Goal: Task Accomplishment & Management: Complete application form

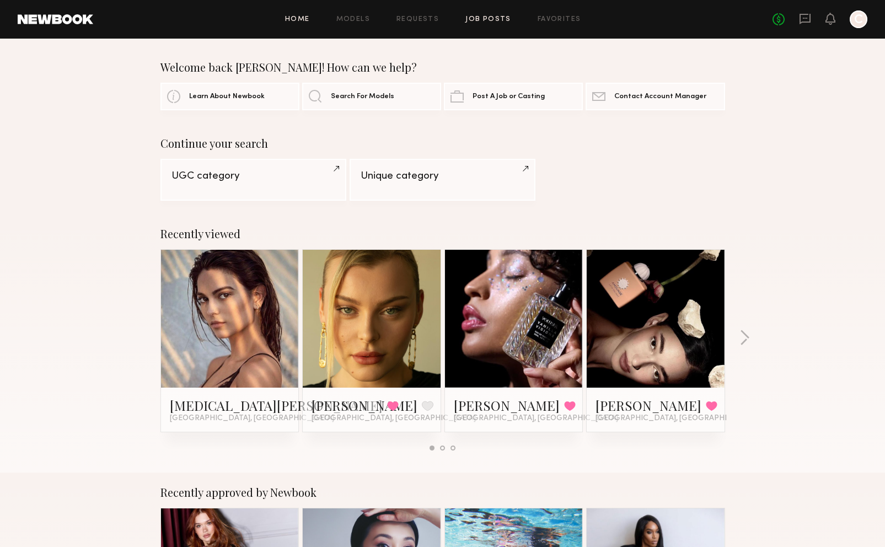
click at [487, 18] on link "Job Posts" at bounding box center [489, 19] width 46 height 7
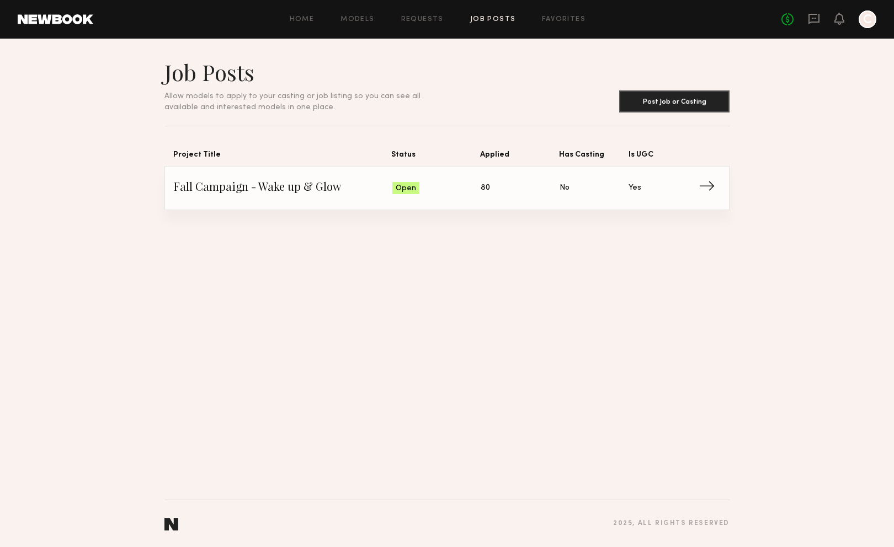
click at [225, 190] on span "Fall Campaign - Wake up & Glow" at bounding box center [283, 188] width 218 height 17
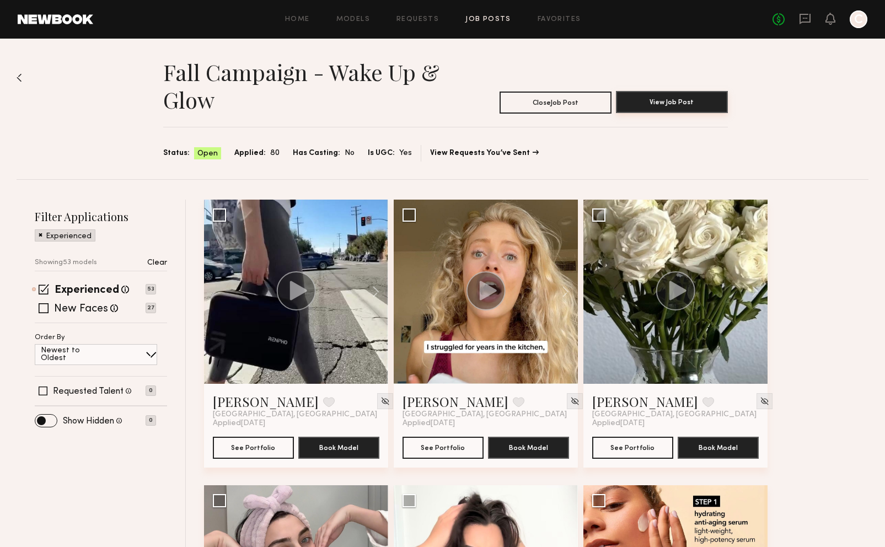
click at [677, 98] on button "View Job Post" at bounding box center [672, 102] width 112 height 22
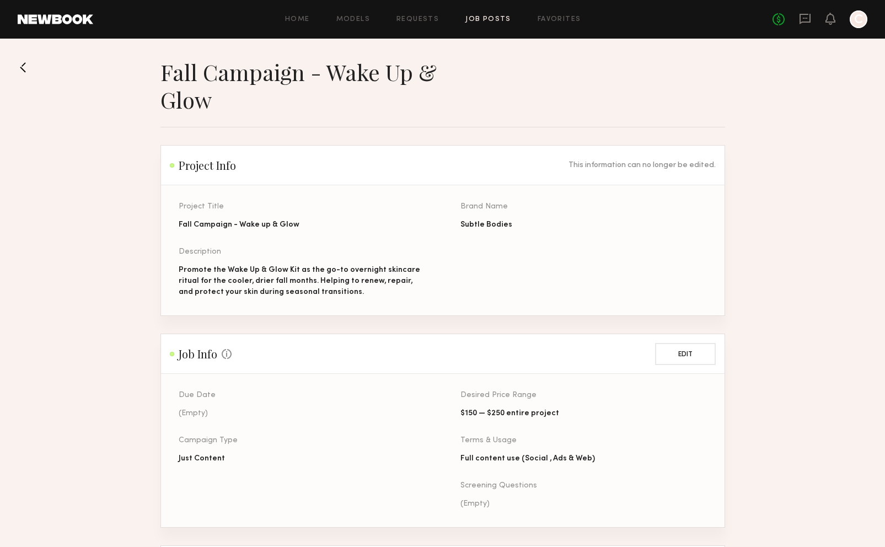
drag, startPoint x: 492, startPoint y: 82, endPoint x: 488, endPoint y: 93, distance: 11.4
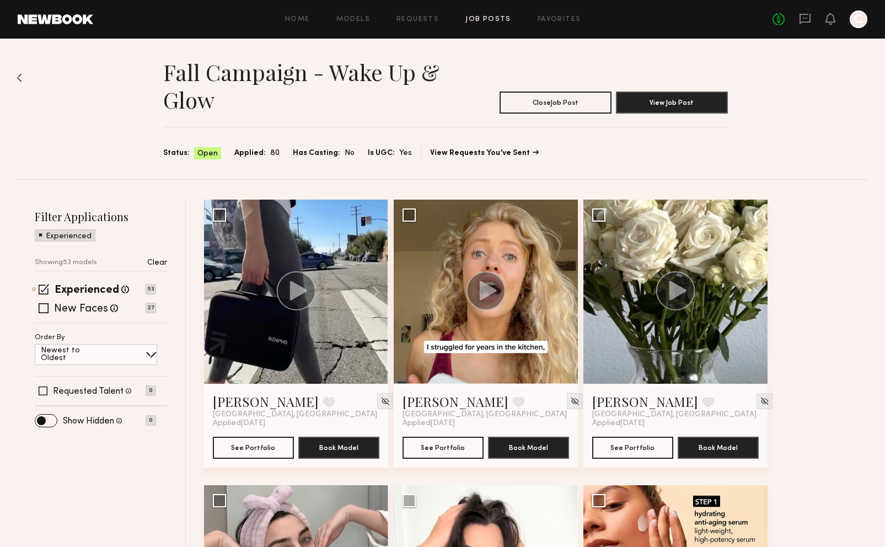
click at [869, 24] on header "Home Models Requests Job Posts Favorites Sign Out No fees up to $5,000 C" at bounding box center [442, 19] width 885 height 39
click at [860, 22] on div at bounding box center [859, 19] width 18 height 18
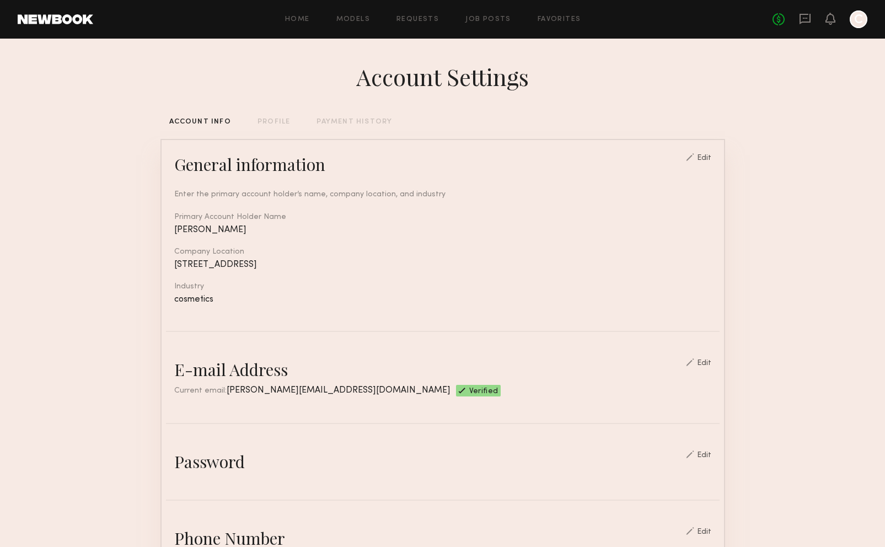
click at [857, 19] on div at bounding box center [859, 19] width 18 height 18
click at [832, 19] on icon at bounding box center [830, 18] width 9 height 8
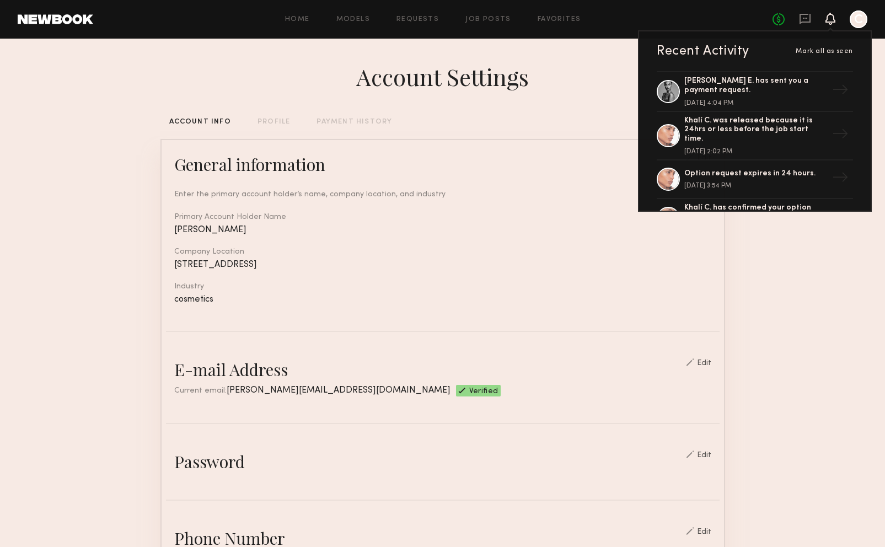
click at [534, 23] on div "Home Models Requests Job Posts Favorites Sign Out" at bounding box center [433, 19] width 680 height 7
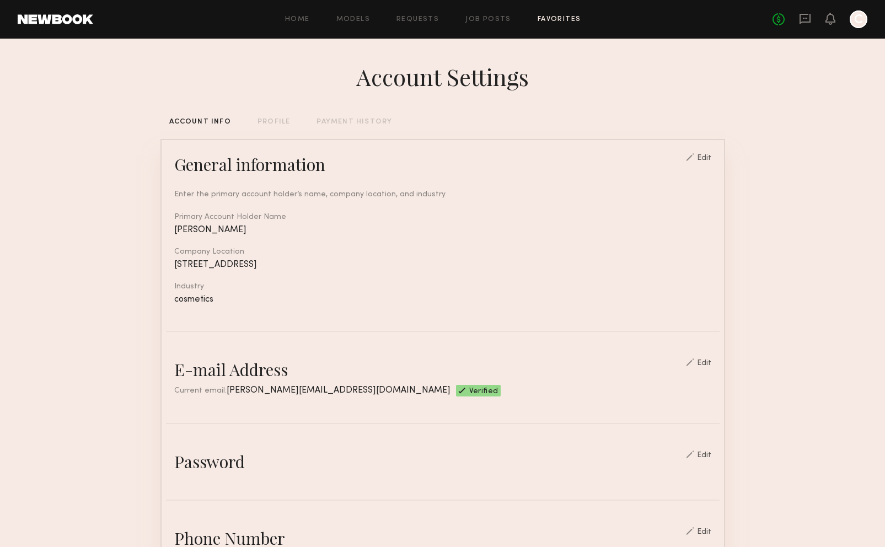
click at [547, 23] on link "Favorites" at bounding box center [560, 19] width 44 height 7
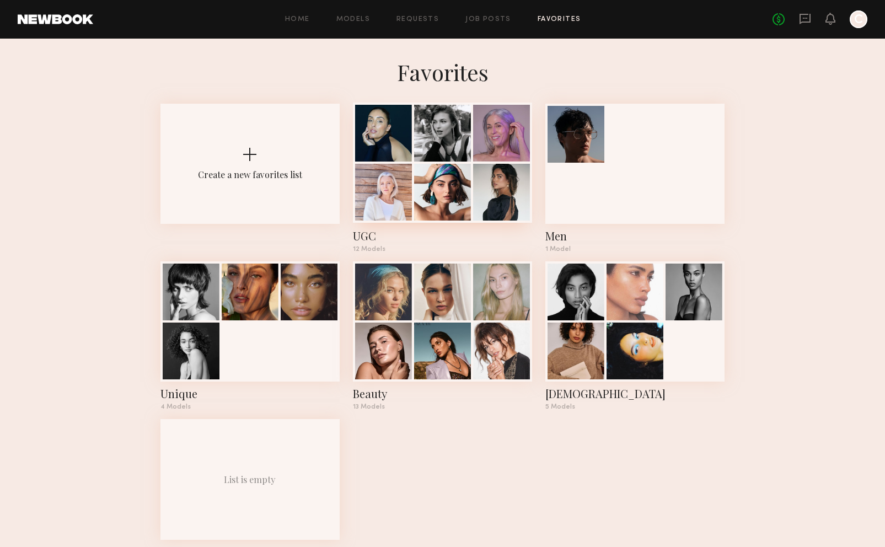
click at [472, 146] on div at bounding box center [442, 163] width 179 height 120
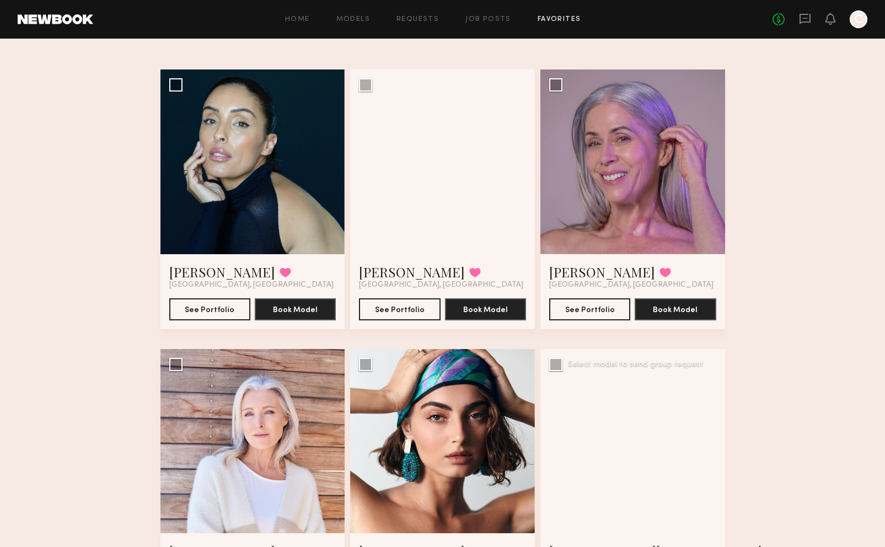
scroll to position [331, 0]
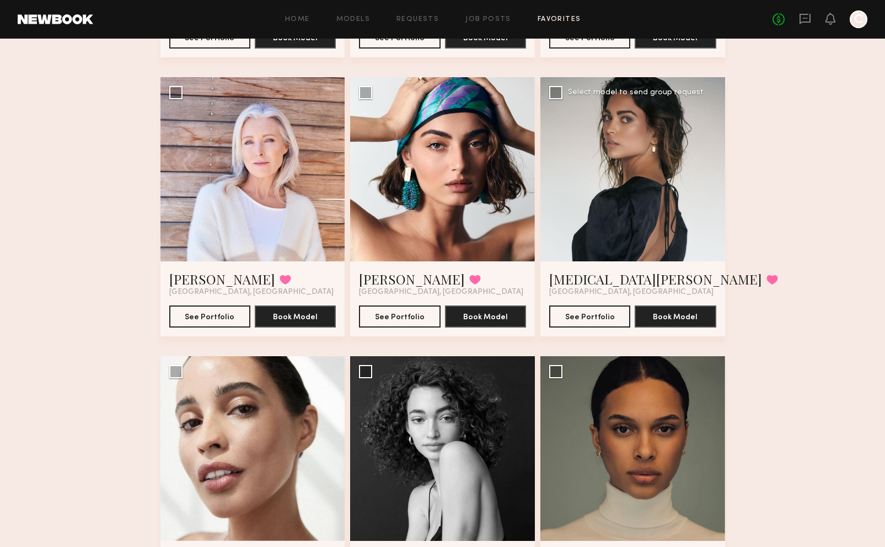
click at [583, 231] on div at bounding box center [633, 169] width 185 height 185
click at [580, 316] on button "See Portfolio" at bounding box center [589, 316] width 81 height 22
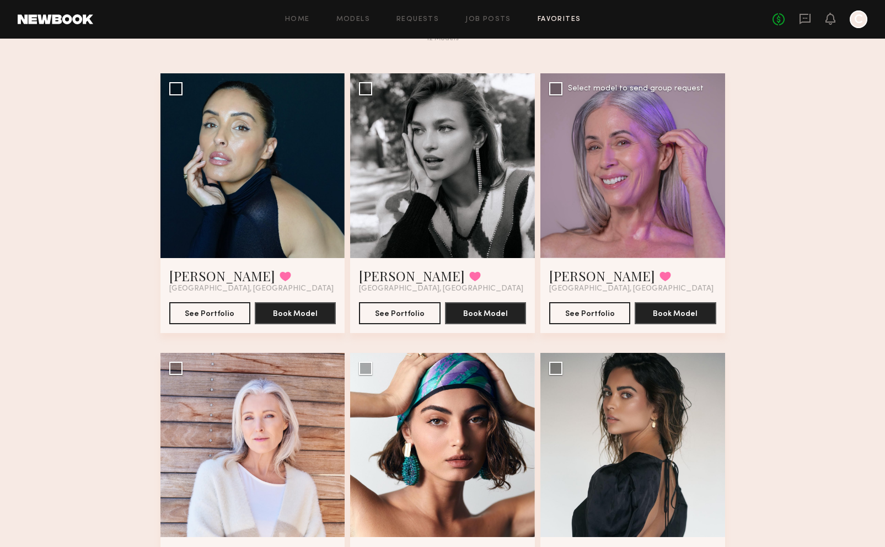
scroll to position [0, 0]
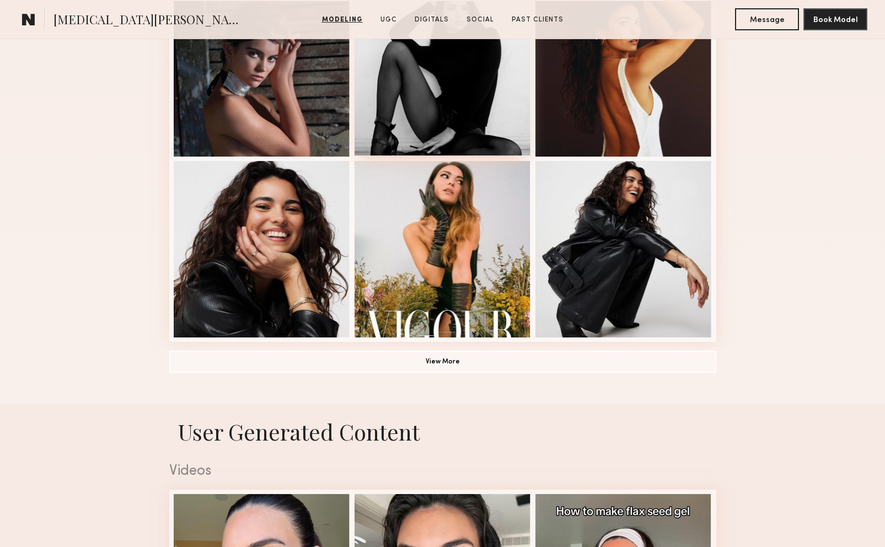
scroll to position [1103, 0]
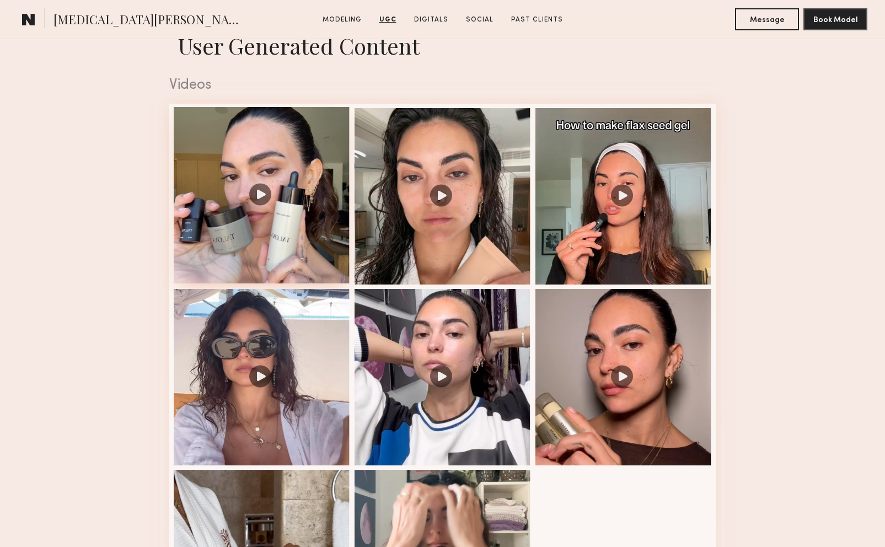
click at [253, 192] on div at bounding box center [262, 195] width 177 height 177
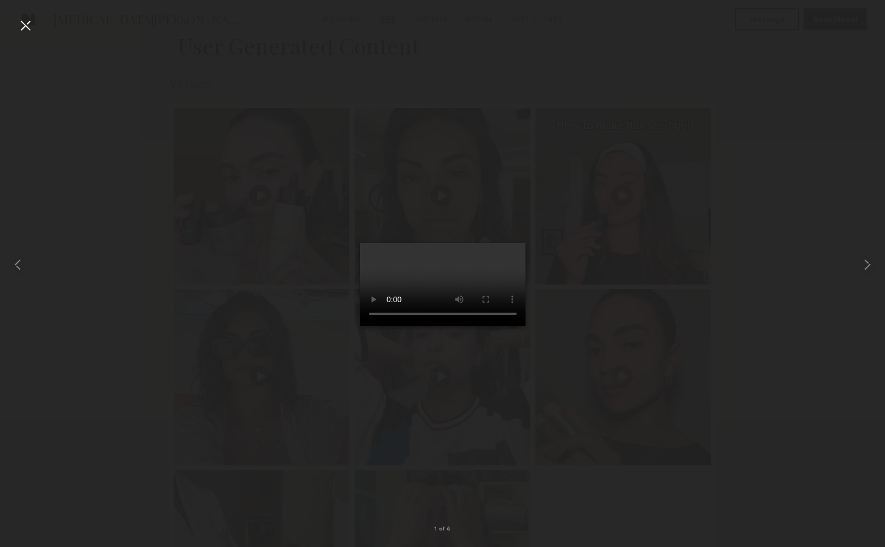
click at [789, 354] on div at bounding box center [442, 265] width 885 height 494
click at [19, 24] on div at bounding box center [26, 26] width 18 height 18
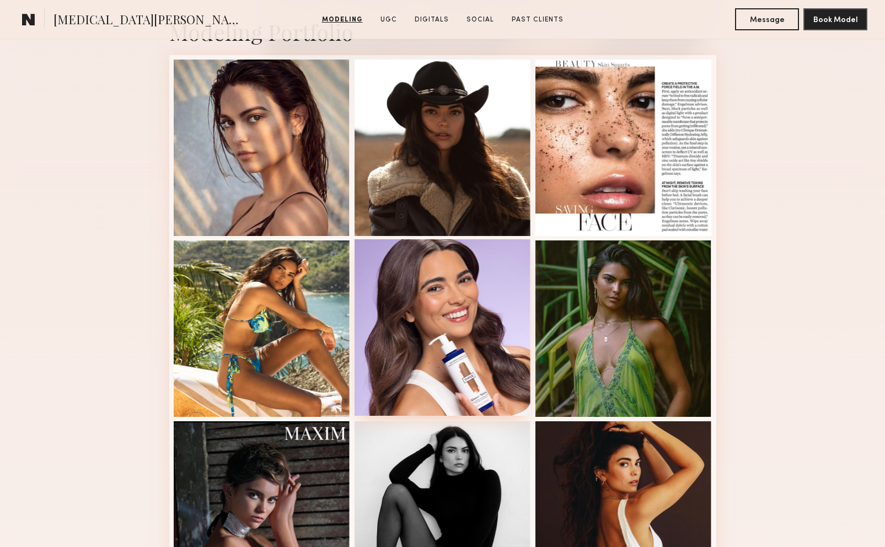
scroll to position [0, 0]
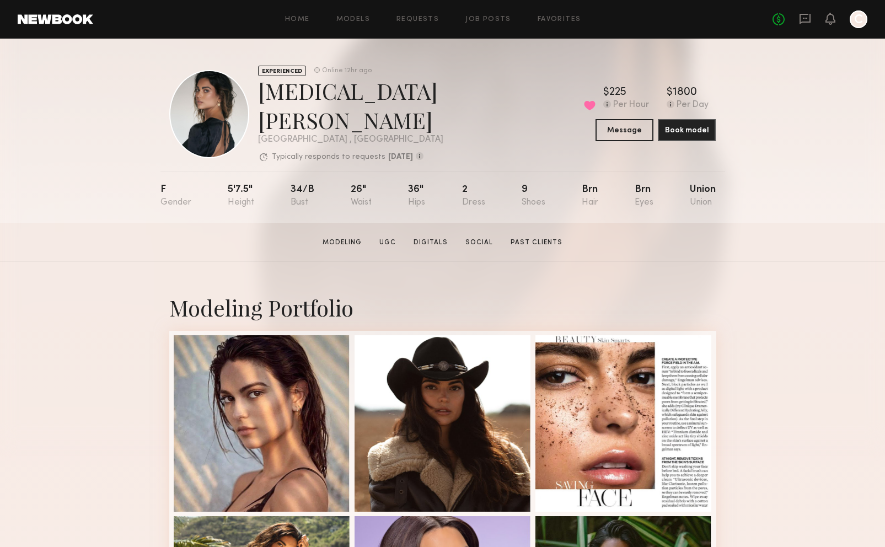
click at [350, 25] on div "Home Models Requests Job Posts Favorites Sign Out No fees up to $5,000 C" at bounding box center [480, 19] width 775 height 18
click at [351, 22] on link "Models" at bounding box center [354, 19] width 34 height 7
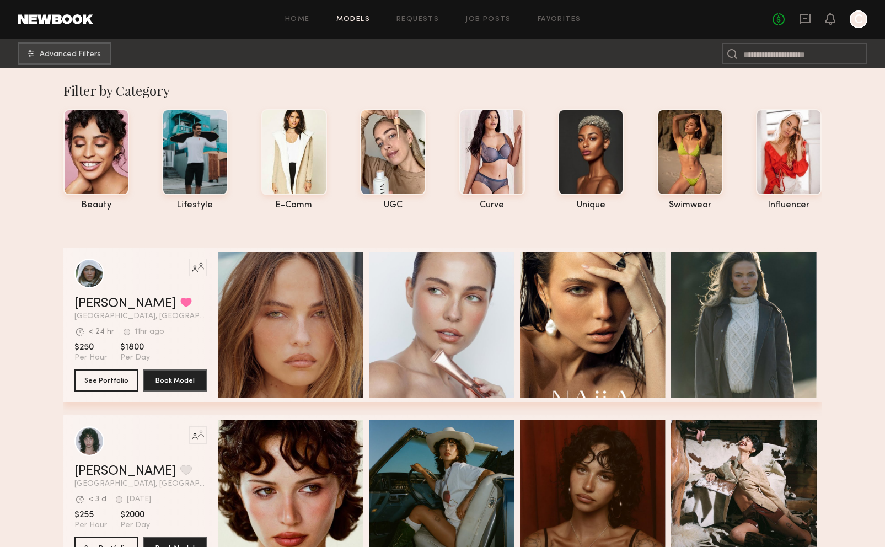
click at [482, 26] on div "Home Models Requests Job Posts Favorites Sign Out No fees up to $5,000 C" at bounding box center [480, 19] width 775 height 18
click at [478, 22] on link "Job Posts" at bounding box center [489, 19] width 46 height 7
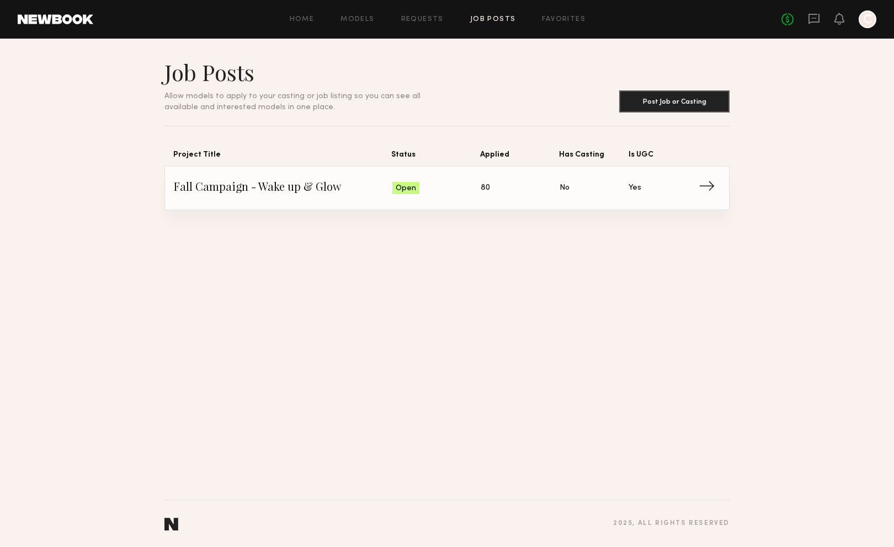
click at [522, 190] on span "Applied: 80" at bounding box center [520, 188] width 79 height 17
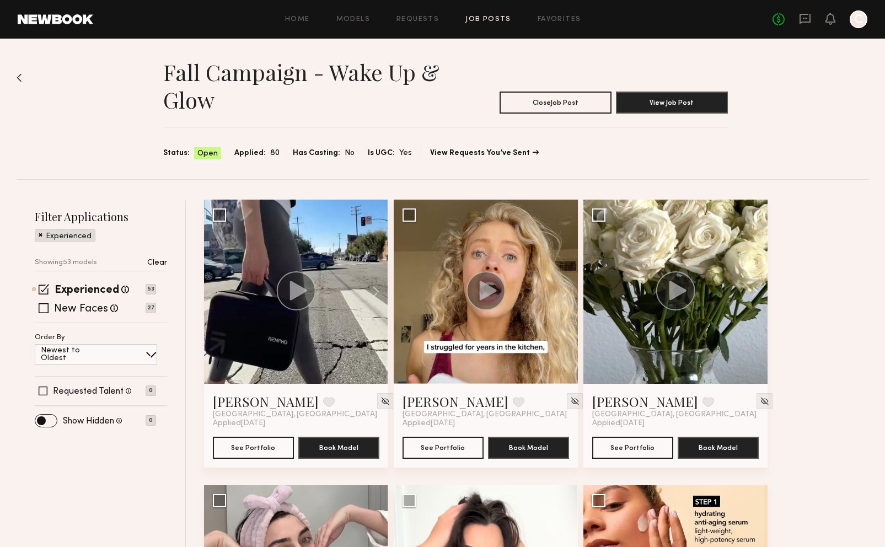
click at [205, 150] on span "Open" at bounding box center [208, 153] width 20 height 11
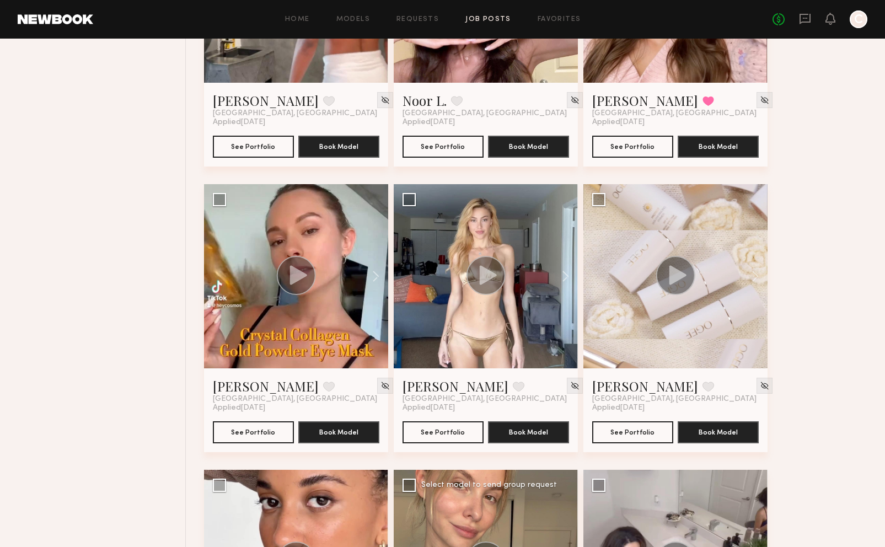
scroll to position [2301, 0]
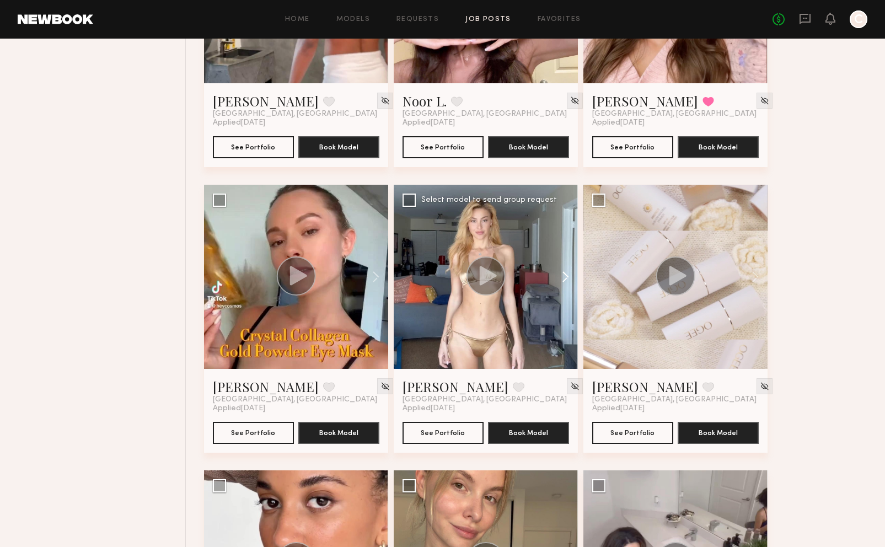
click at [566, 275] on button at bounding box center [560, 277] width 35 height 184
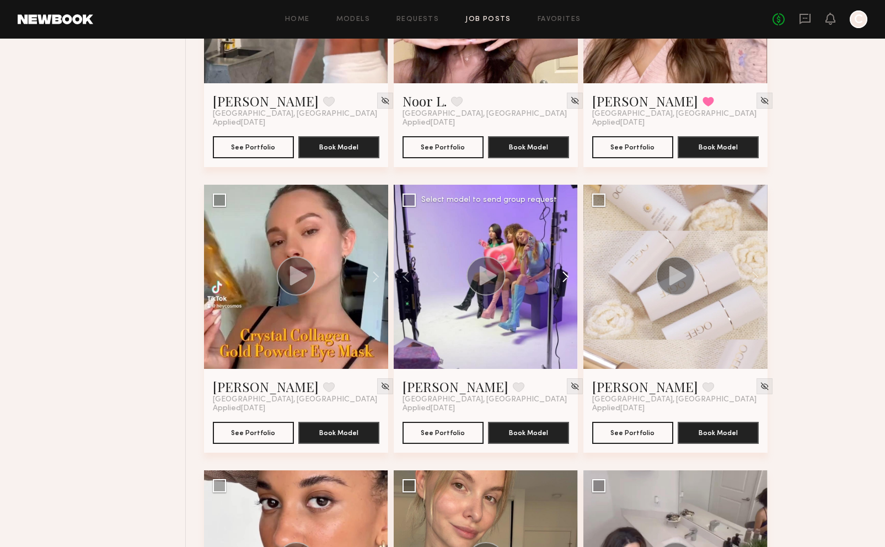
click at [566, 275] on button at bounding box center [560, 277] width 35 height 184
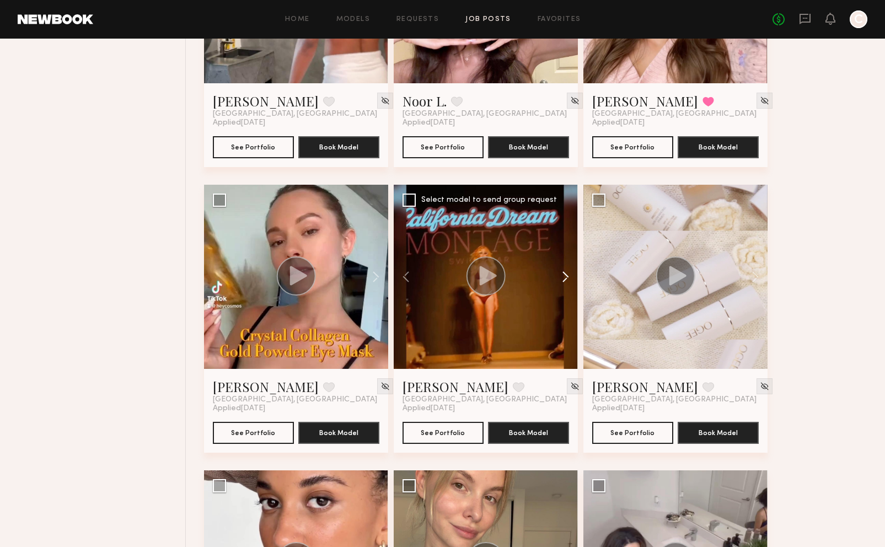
click at [566, 275] on button at bounding box center [560, 277] width 35 height 184
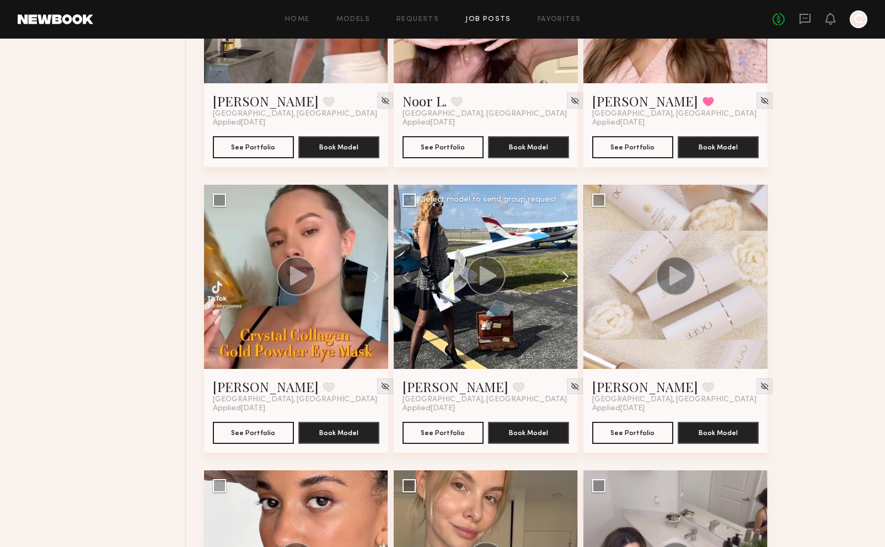
click at [566, 275] on button at bounding box center [560, 277] width 35 height 184
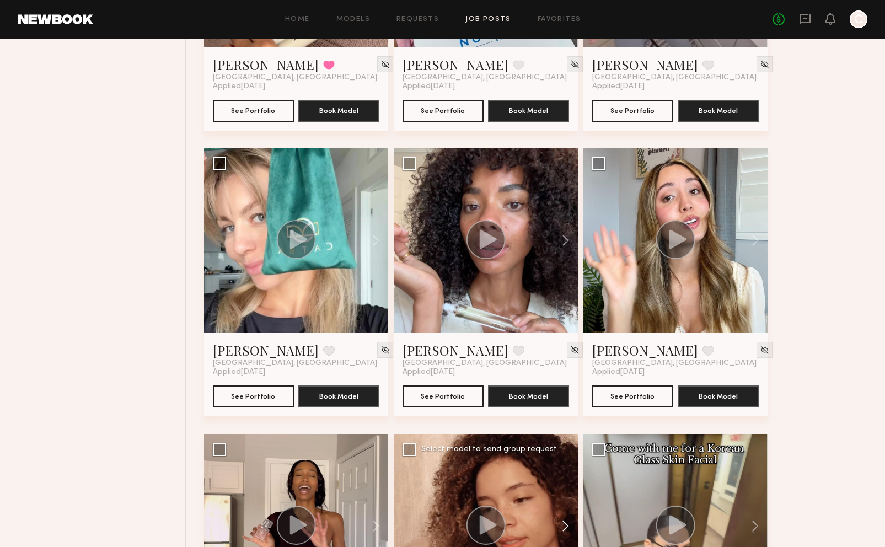
scroll to position [2908, 0]
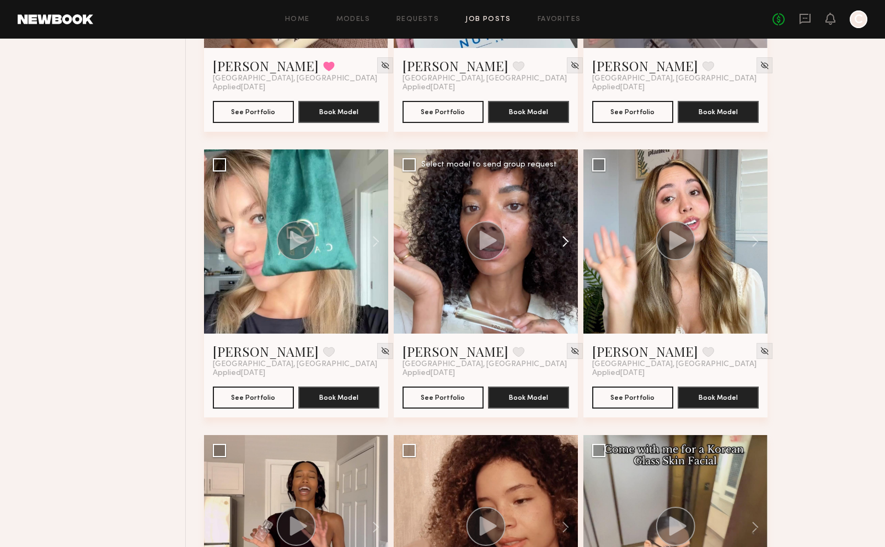
click at [556, 243] on button at bounding box center [560, 242] width 35 height 184
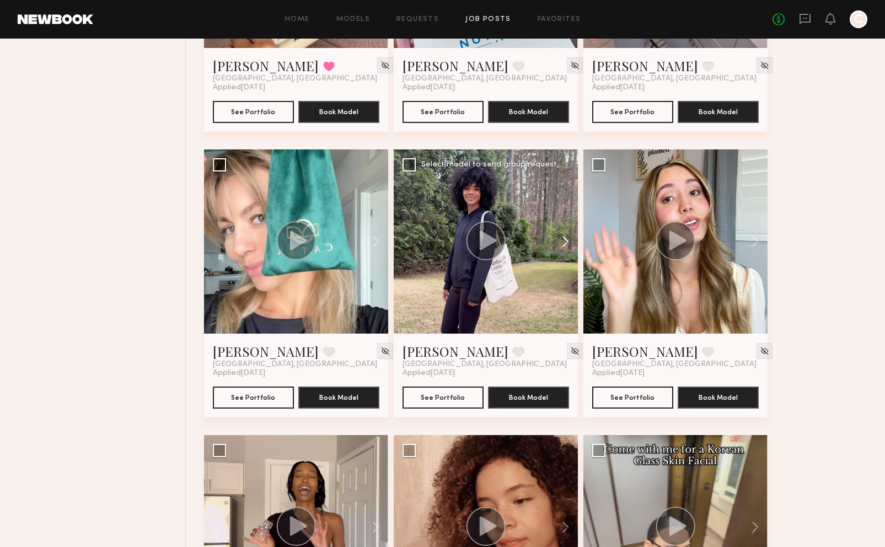
click at [556, 243] on button at bounding box center [560, 242] width 35 height 184
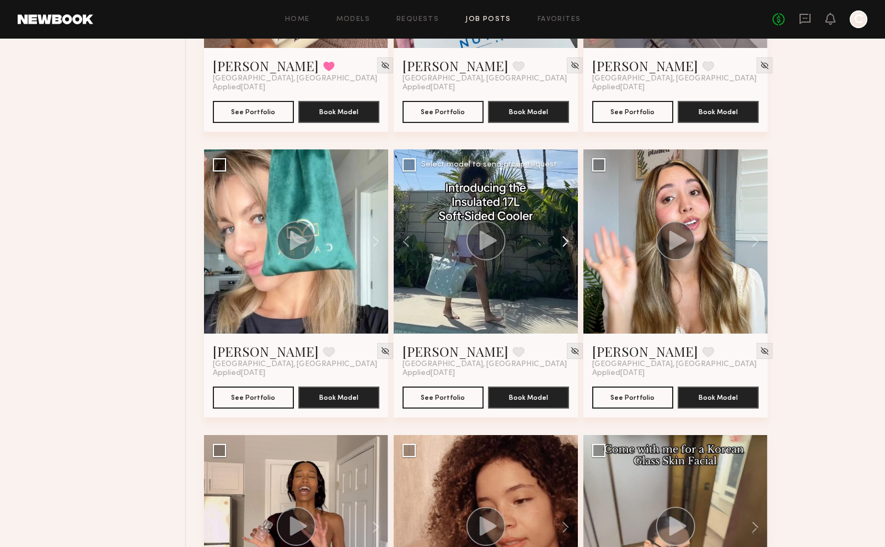
click at [556, 243] on button at bounding box center [560, 242] width 35 height 184
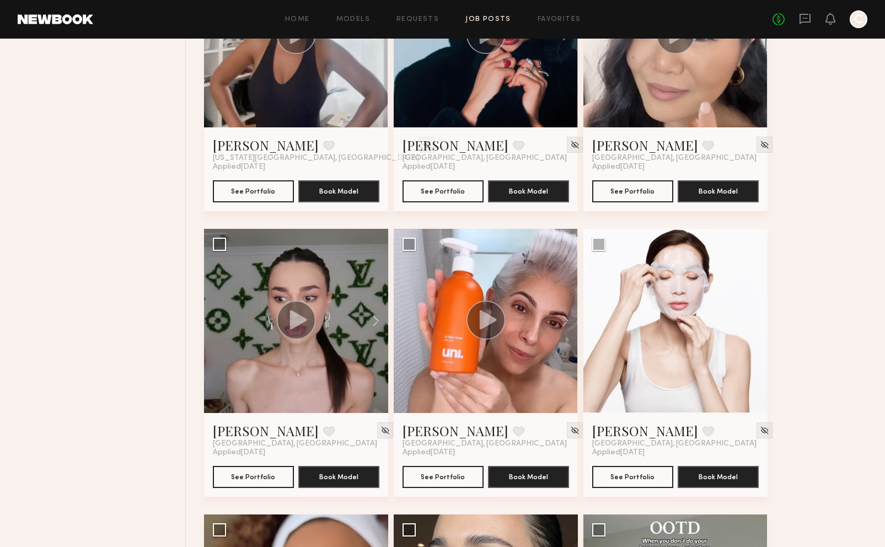
scroll to position [4066, 0]
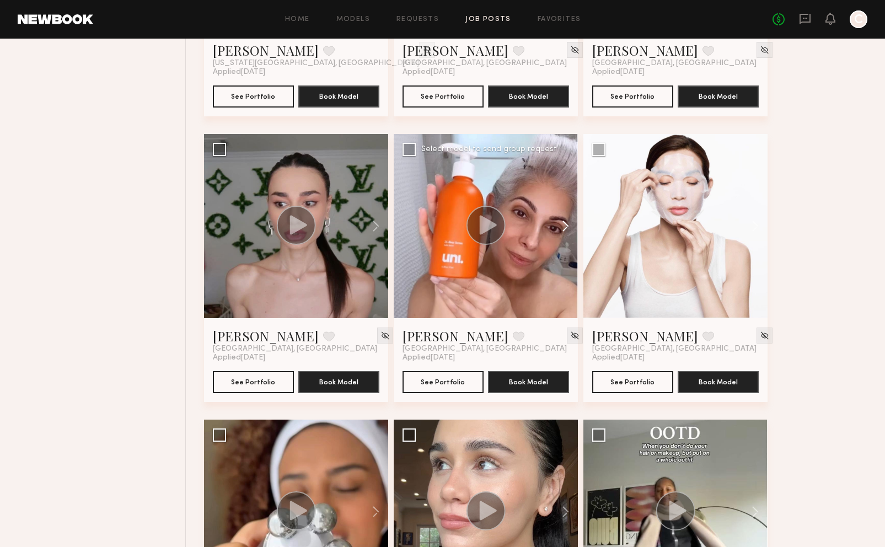
click at [561, 229] on button at bounding box center [560, 226] width 35 height 184
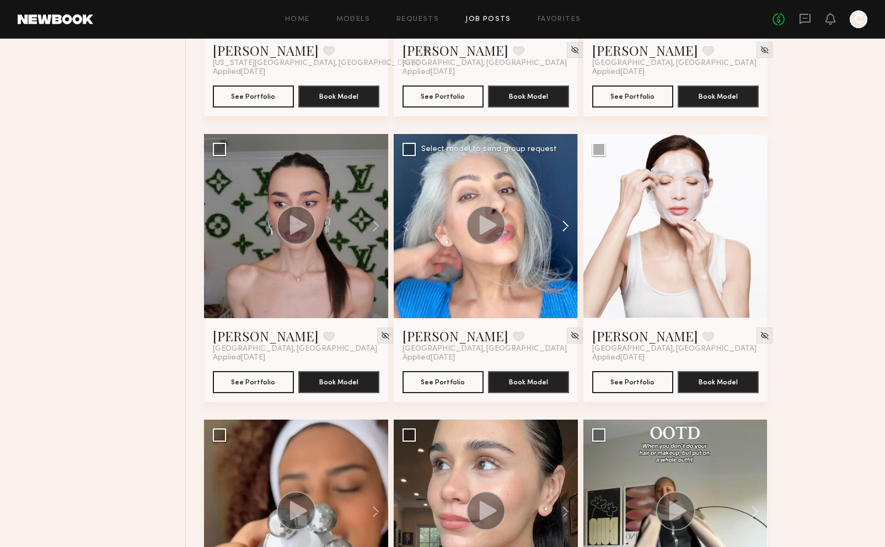
click at [561, 229] on button at bounding box center [560, 226] width 35 height 184
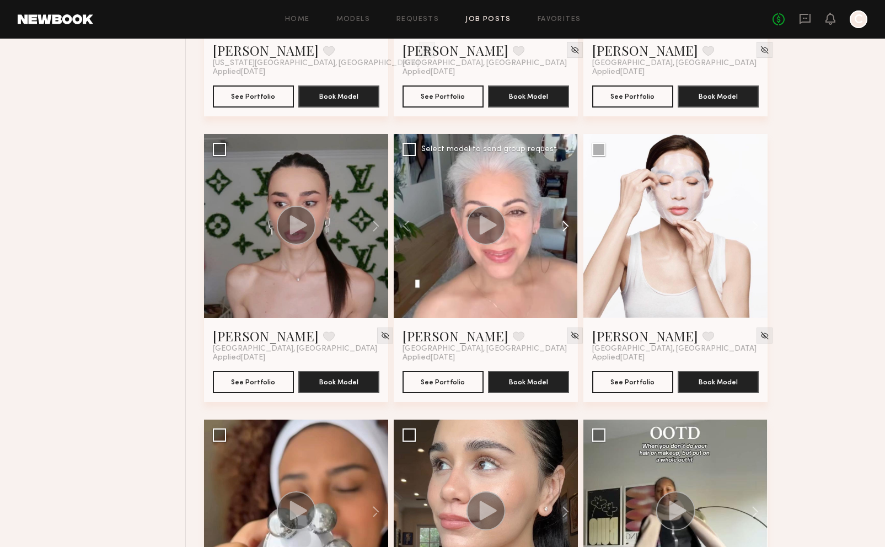
click at [561, 229] on button at bounding box center [560, 226] width 35 height 184
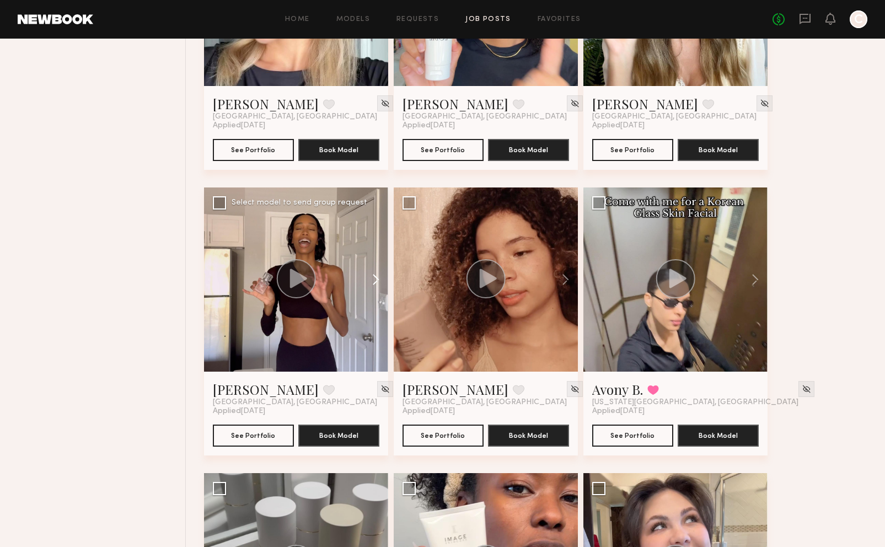
scroll to position [3196, 0]
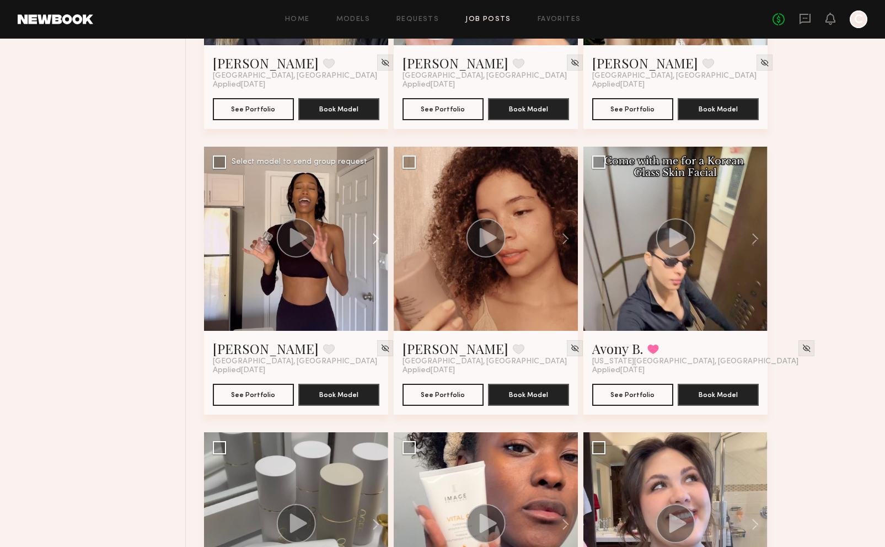
click at [367, 237] on button at bounding box center [370, 239] width 35 height 184
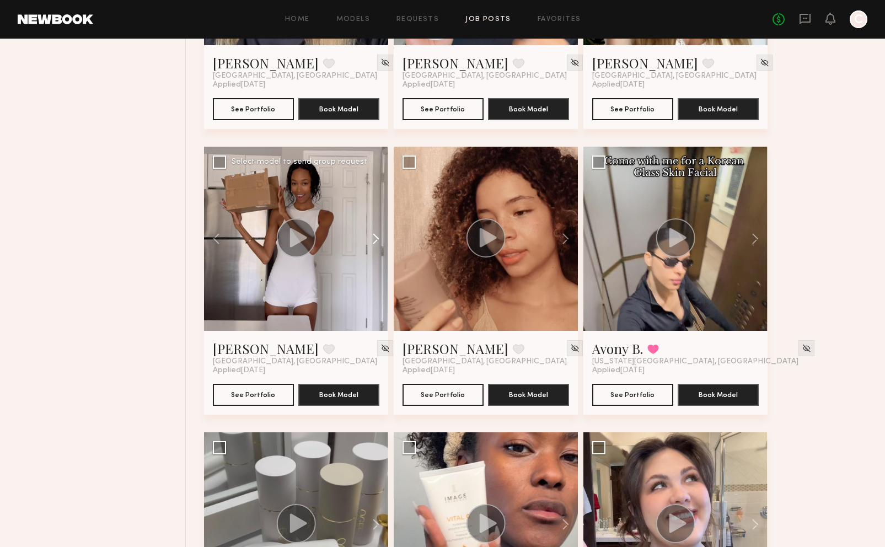
click at [371, 236] on button at bounding box center [370, 239] width 35 height 184
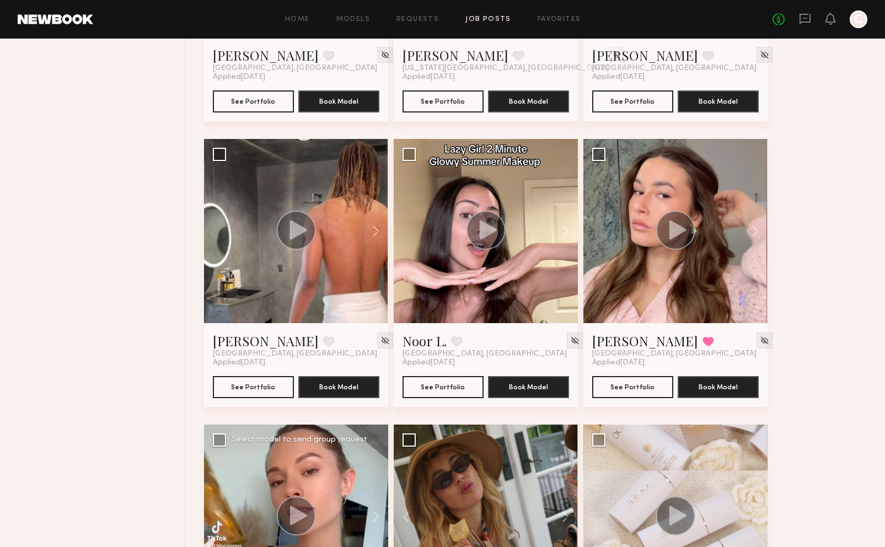
scroll to position [2038, 0]
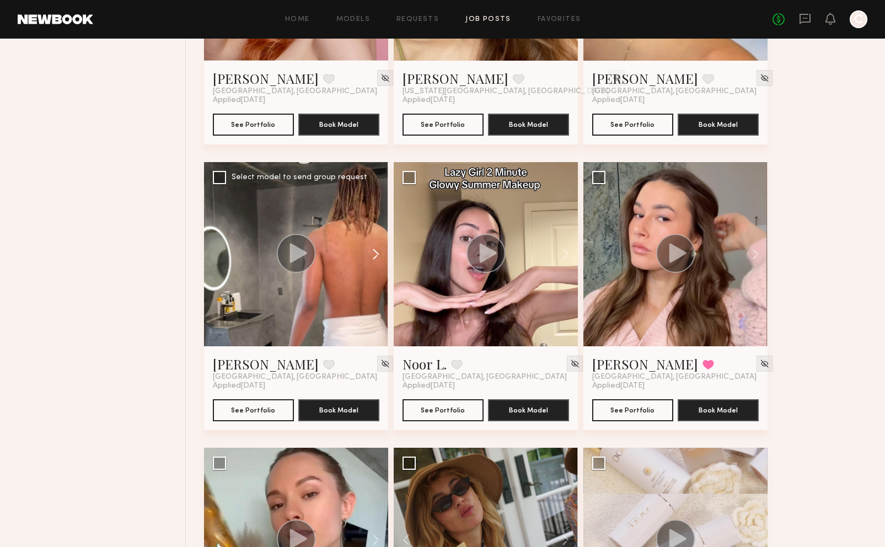
click at [368, 250] on button at bounding box center [370, 254] width 35 height 184
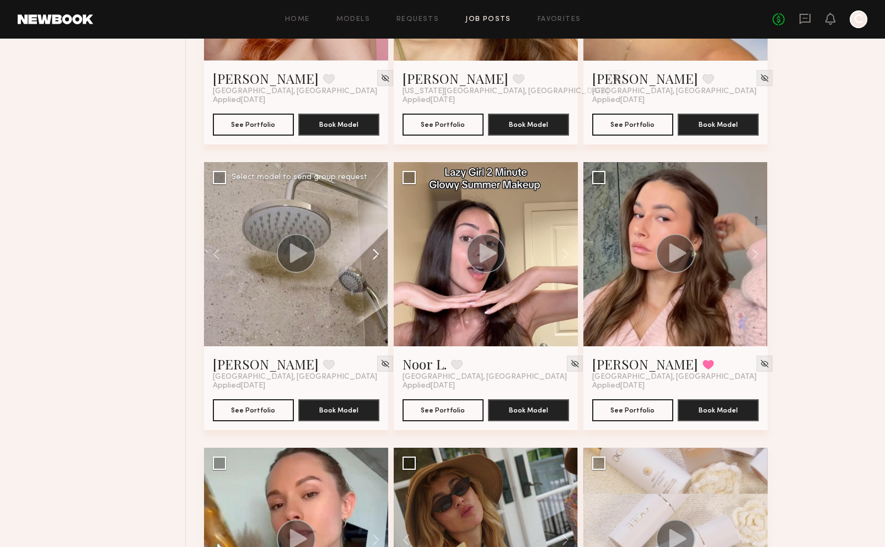
click at [368, 250] on button at bounding box center [370, 254] width 35 height 184
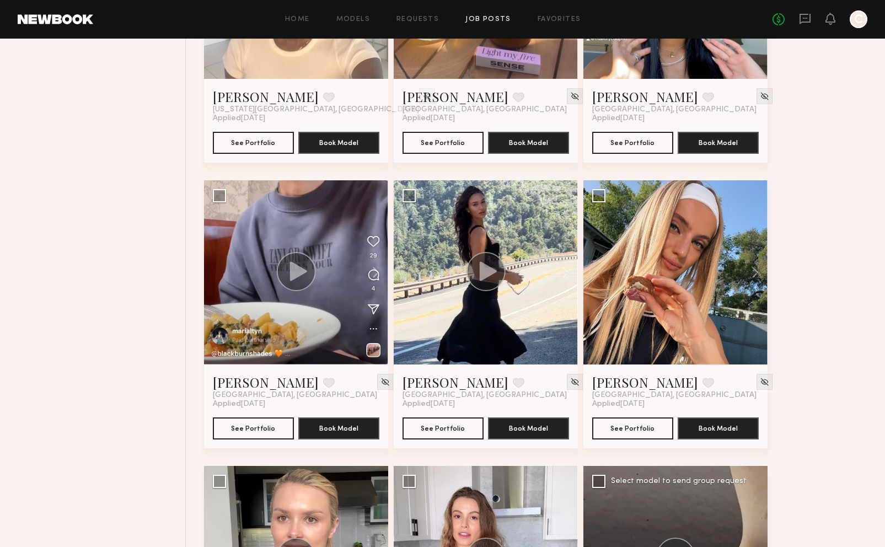
scroll to position [824, 0]
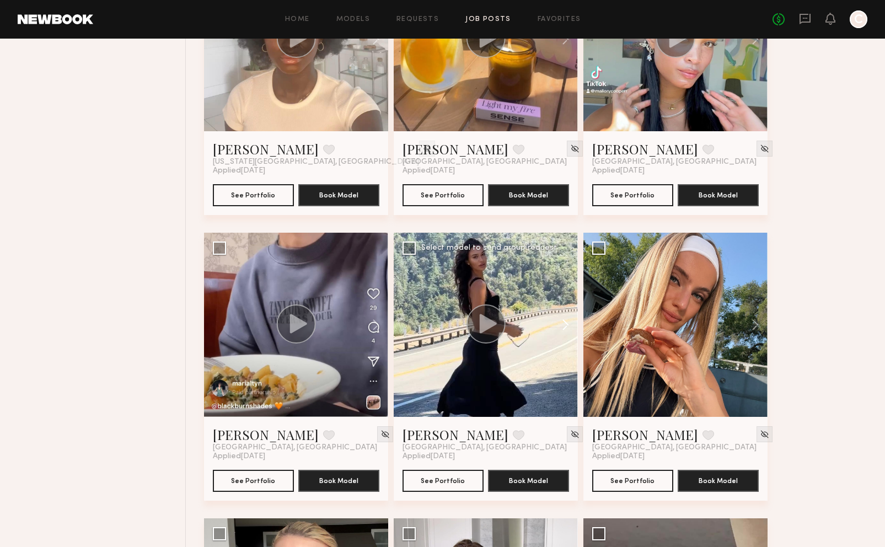
click at [567, 324] on button at bounding box center [560, 325] width 35 height 184
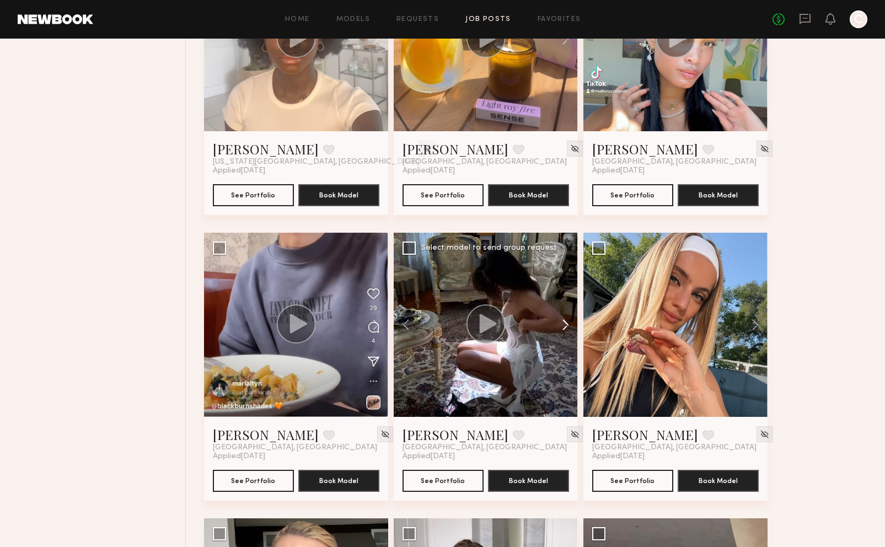
click at [567, 324] on button at bounding box center [560, 325] width 35 height 184
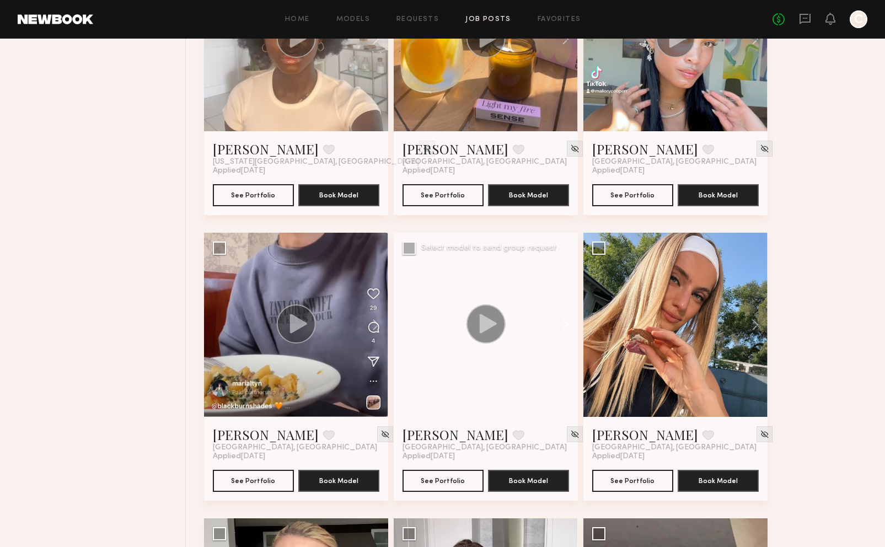
click at [567, 324] on button at bounding box center [560, 325] width 35 height 184
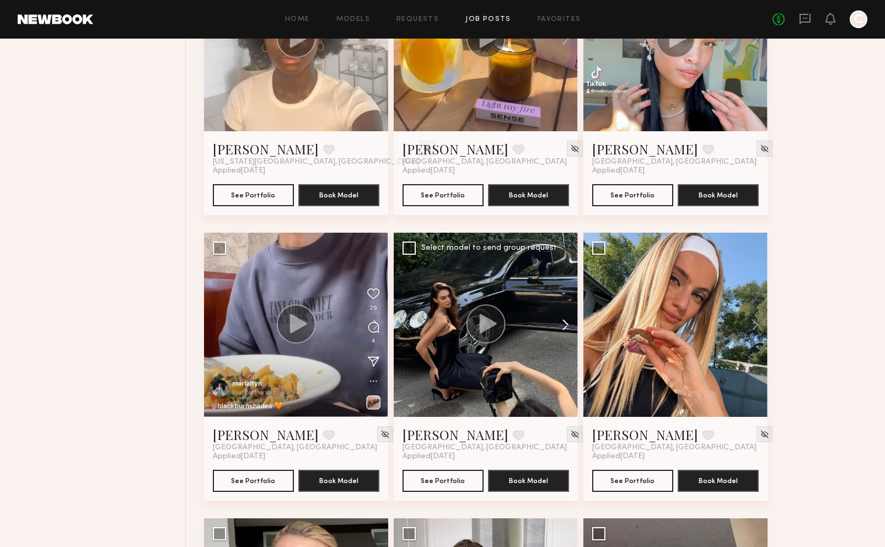
click at [567, 324] on button at bounding box center [560, 325] width 35 height 184
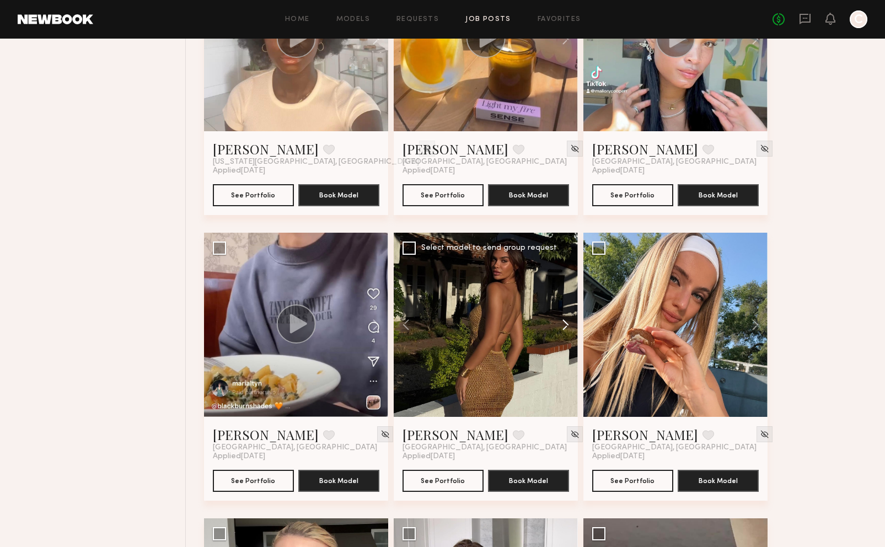
click at [567, 324] on button at bounding box center [560, 325] width 35 height 184
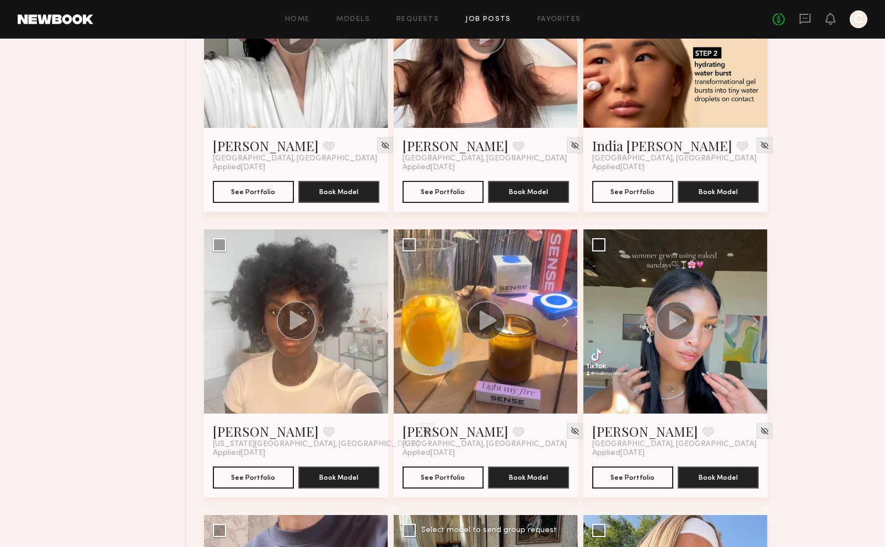
scroll to position [493, 0]
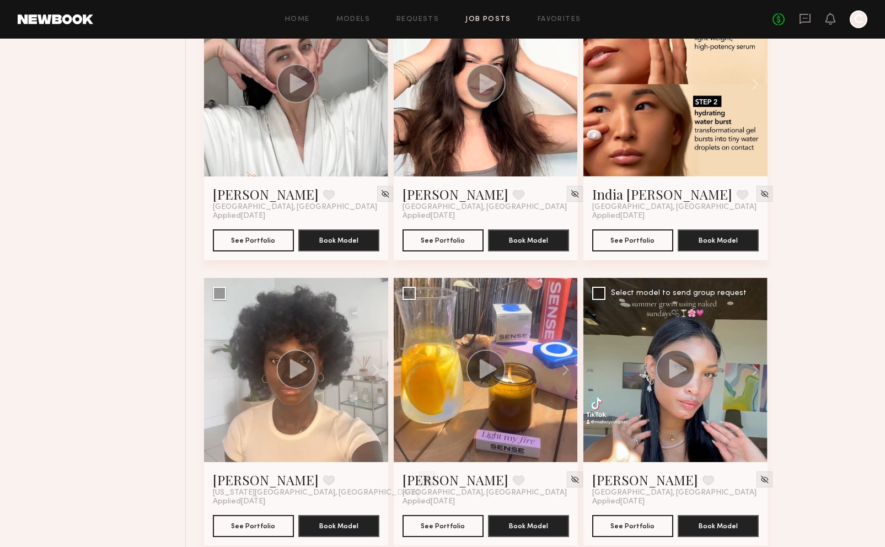
click at [658, 370] on circle at bounding box center [675, 369] width 39 height 39
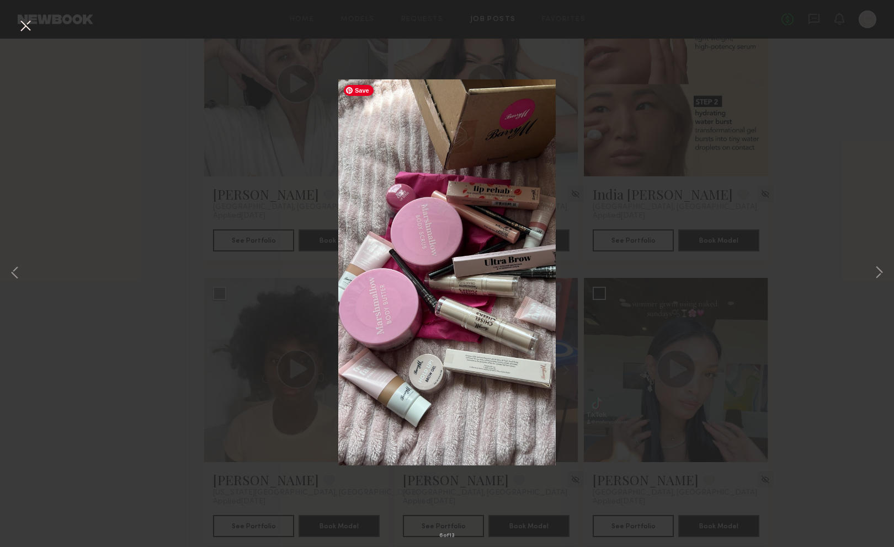
click at [422, 177] on img at bounding box center [446, 272] width 217 height 386
click at [881, 265] on button at bounding box center [878, 274] width 13 height 438
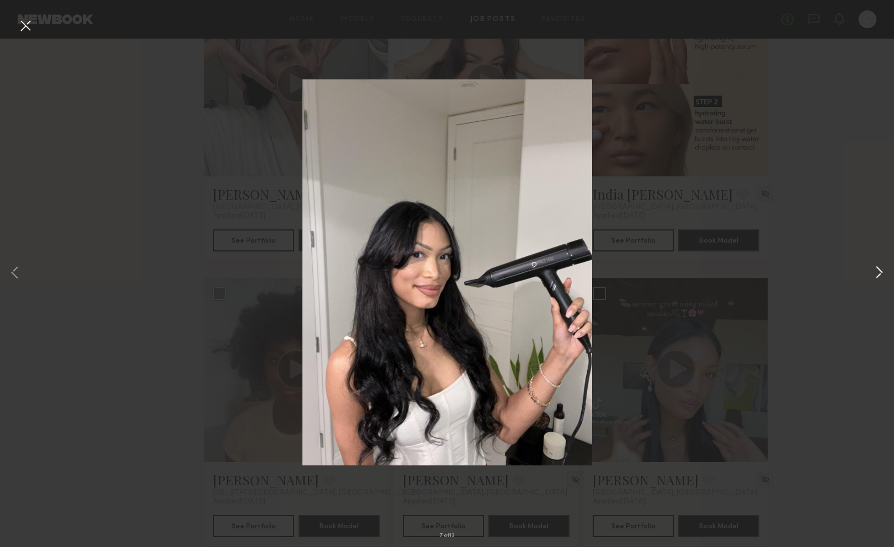
click at [879, 268] on button at bounding box center [878, 274] width 13 height 438
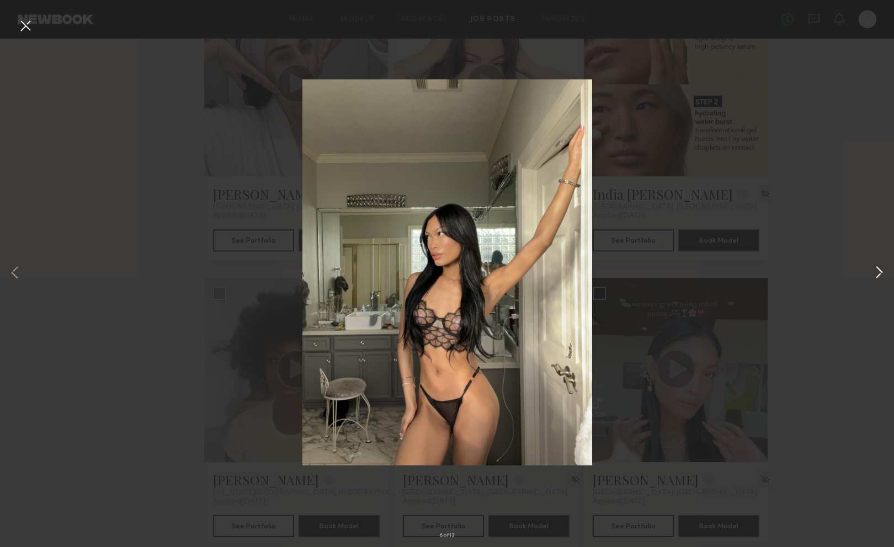
click at [877, 275] on button at bounding box center [878, 274] width 13 height 438
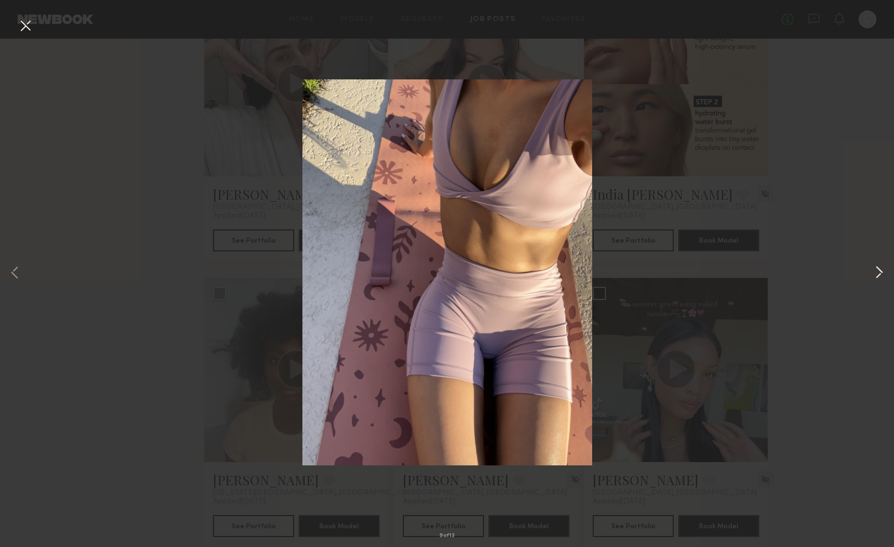
click at [877, 275] on button at bounding box center [878, 274] width 13 height 438
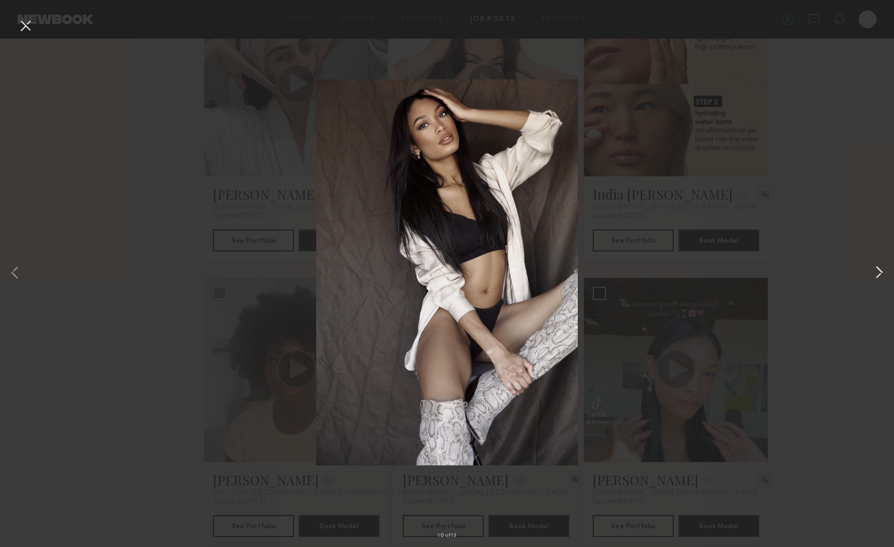
click at [877, 275] on button at bounding box center [878, 274] width 13 height 438
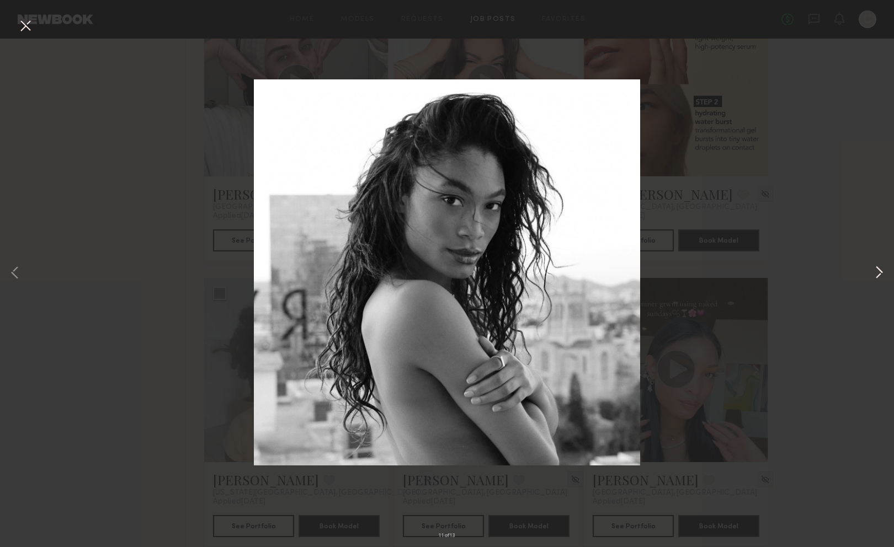
click at [877, 275] on button at bounding box center [878, 274] width 13 height 438
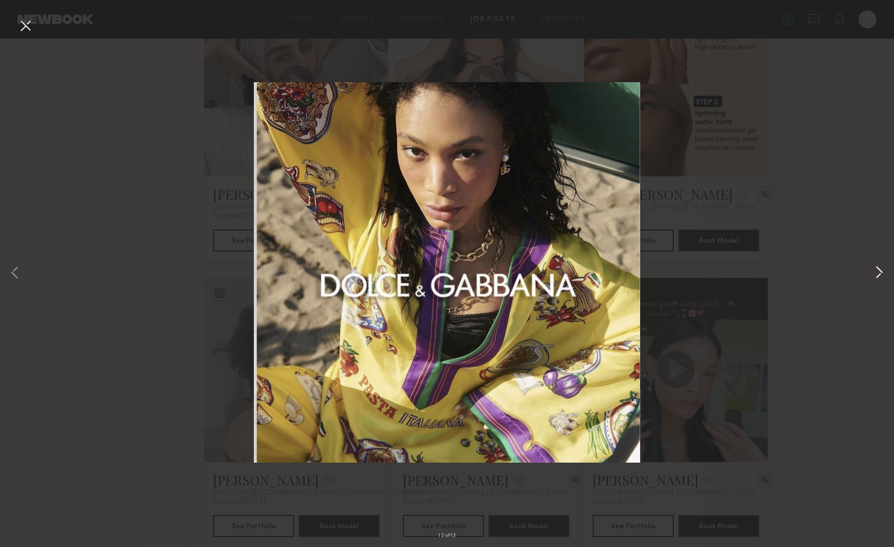
click at [877, 275] on button at bounding box center [878, 274] width 13 height 438
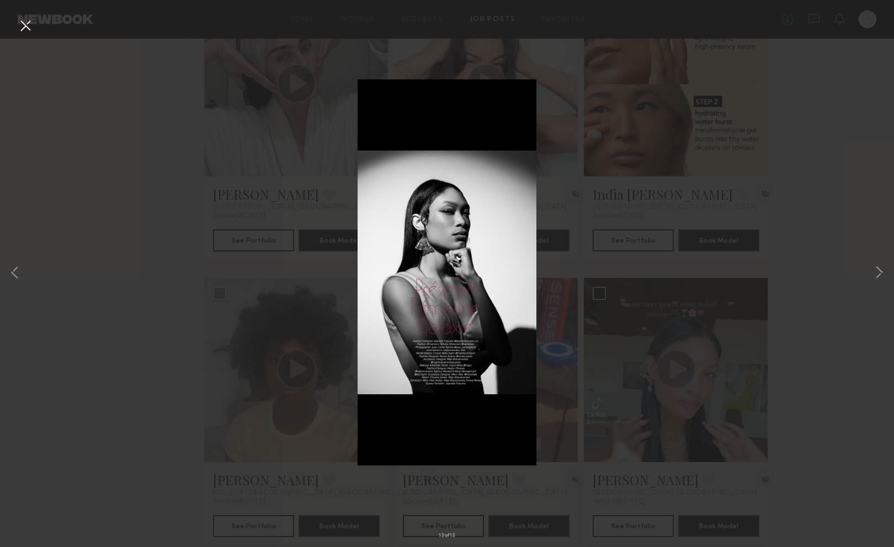
click at [857, 238] on div "13 of 13" at bounding box center [447, 273] width 894 height 547
click at [25, 34] on button at bounding box center [26, 27] width 18 height 20
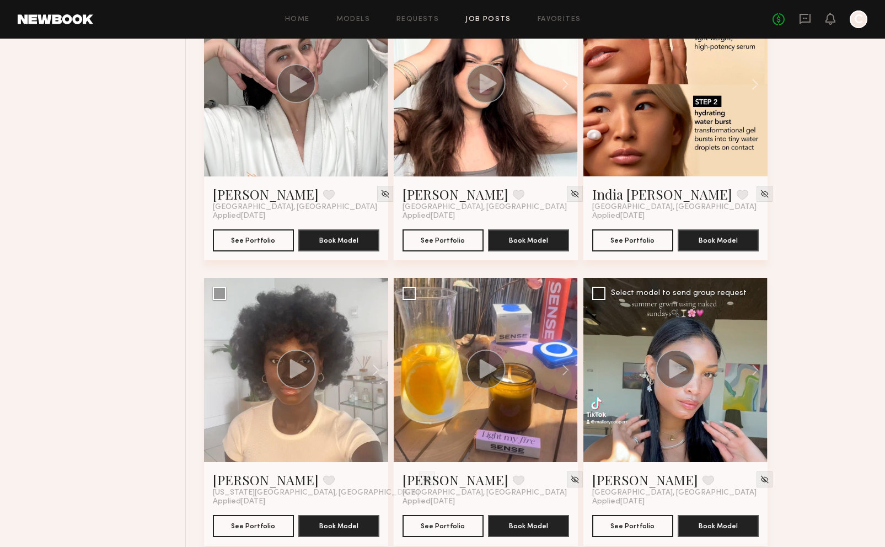
click at [685, 367] on icon at bounding box center [677, 368] width 17 height 19
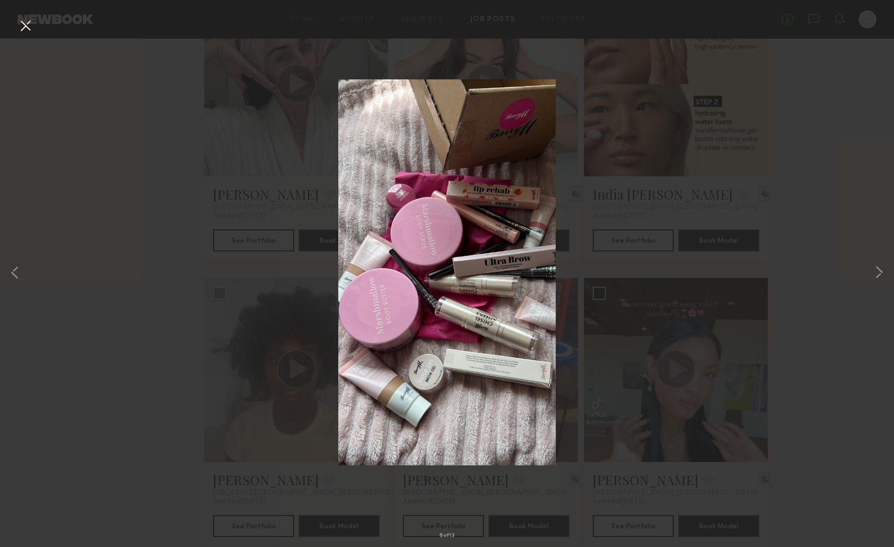
click at [893, 270] on div "6 of 13" at bounding box center [447, 273] width 894 height 547
click at [833, 319] on div "6 of 13" at bounding box center [447, 273] width 894 height 547
click at [17, 28] on button at bounding box center [26, 27] width 18 height 20
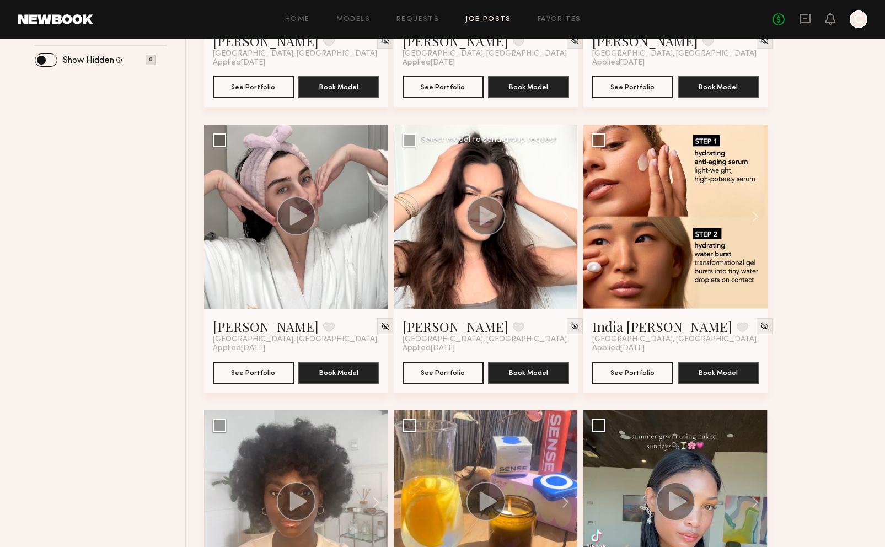
scroll to position [328, 0]
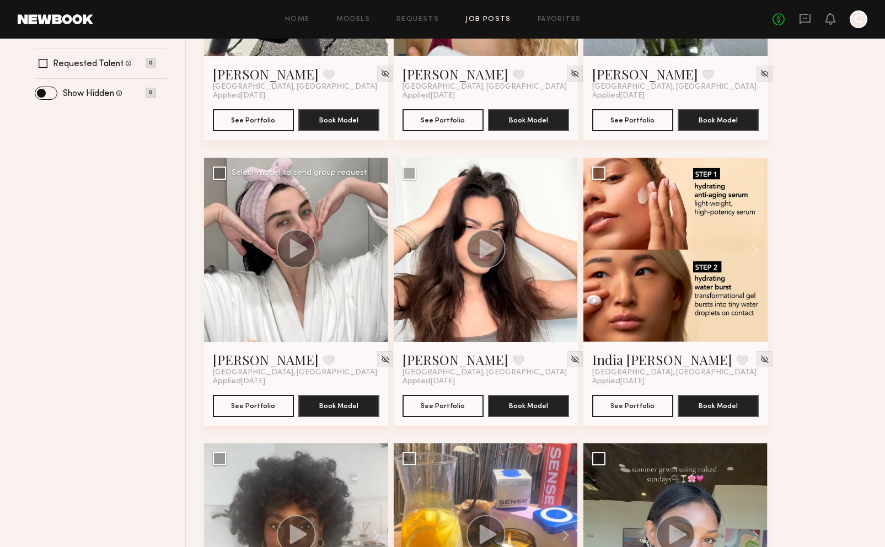
click at [280, 244] on circle at bounding box center [295, 248] width 39 height 39
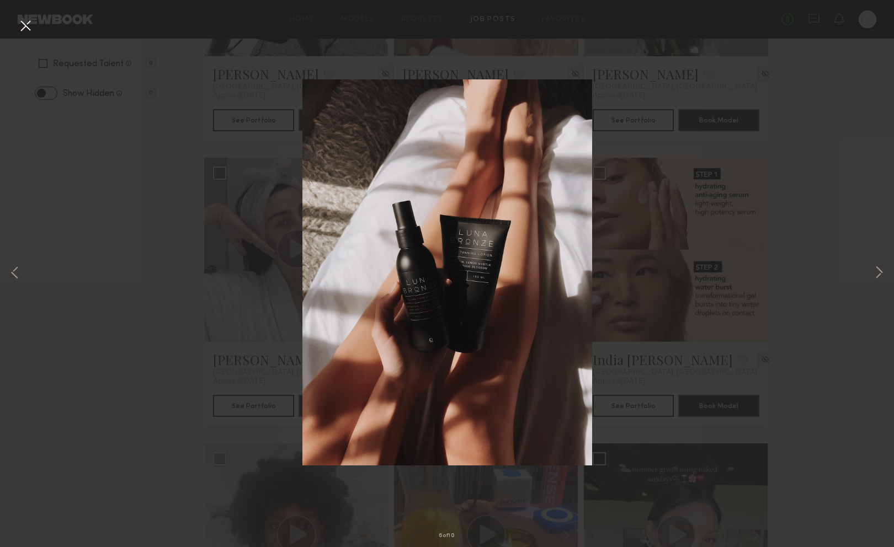
click at [888, 277] on div "6 of 10" at bounding box center [447, 273] width 894 height 547
click at [887, 276] on div "6 of 10" at bounding box center [447, 273] width 894 height 547
click at [877, 269] on button at bounding box center [878, 274] width 13 height 438
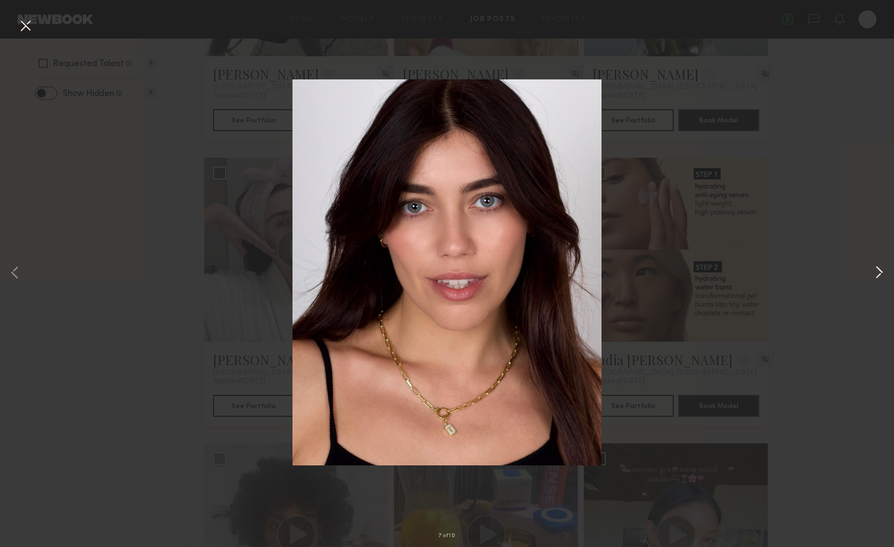
click at [877, 269] on button at bounding box center [878, 274] width 13 height 438
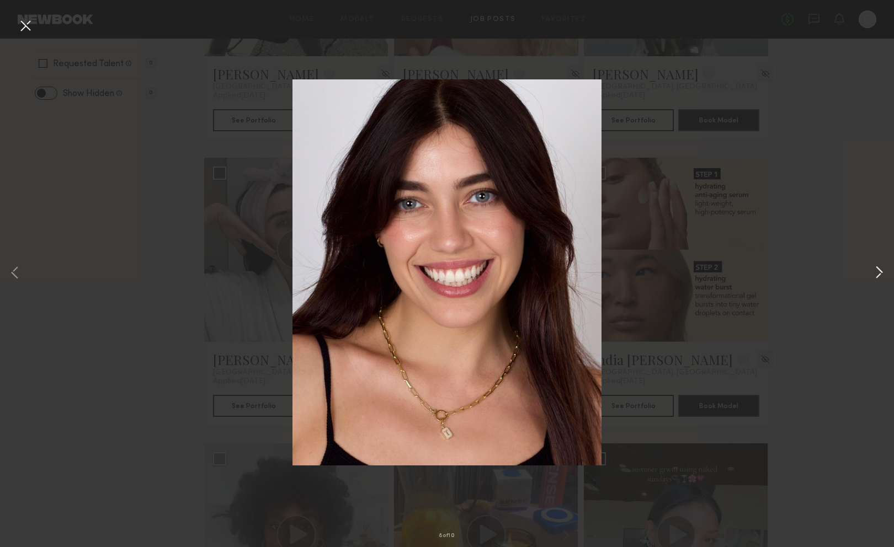
click at [877, 269] on button at bounding box center [878, 274] width 13 height 438
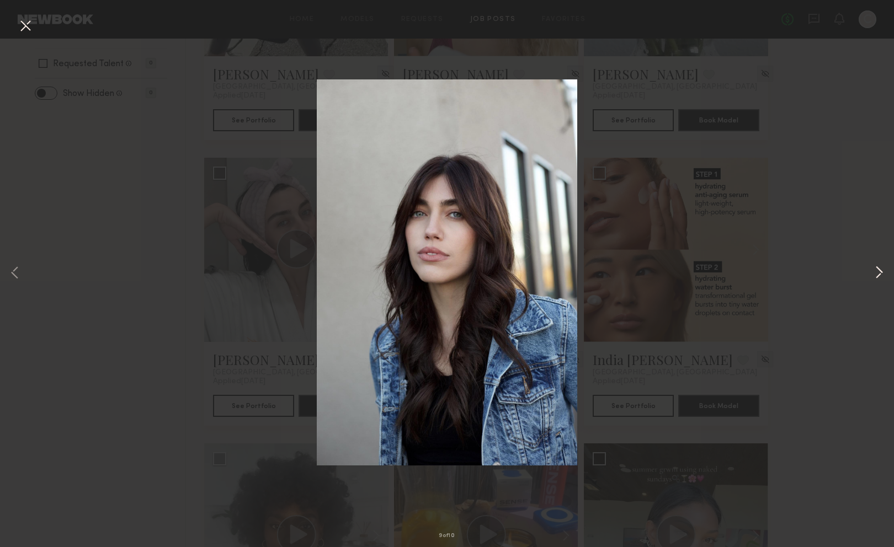
click at [877, 269] on button at bounding box center [878, 274] width 13 height 438
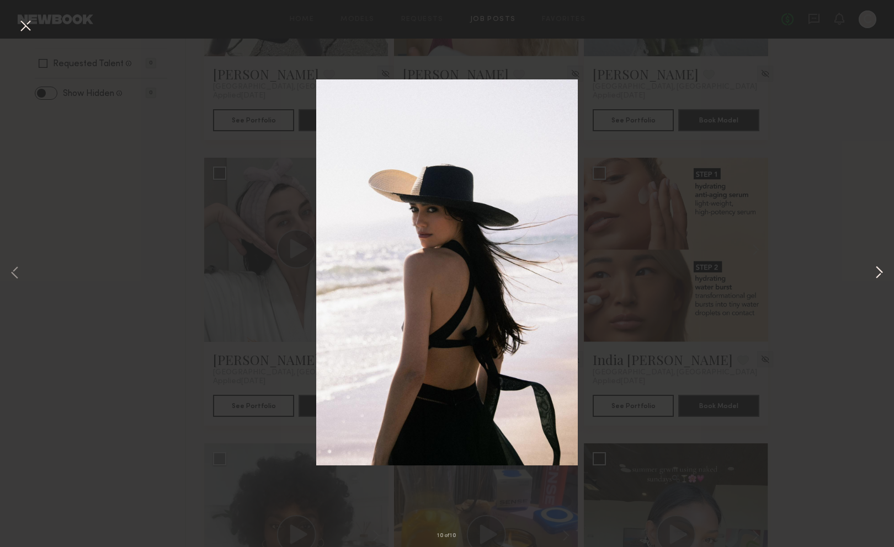
click at [877, 269] on button at bounding box center [878, 274] width 13 height 438
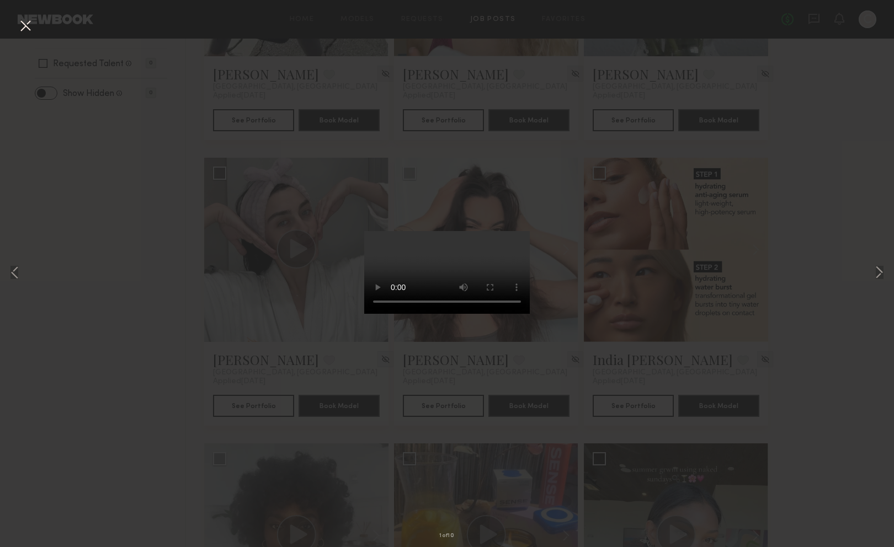
click at [131, 369] on div "1 of 10" at bounding box center [447, 273] width 894 height 547
click at [665, 332] on div "1 of 10" at bounding box center [447, 273] width 894 height 547
click at [20, 35] on button at bounding box center [26, 27] width 18 height 20
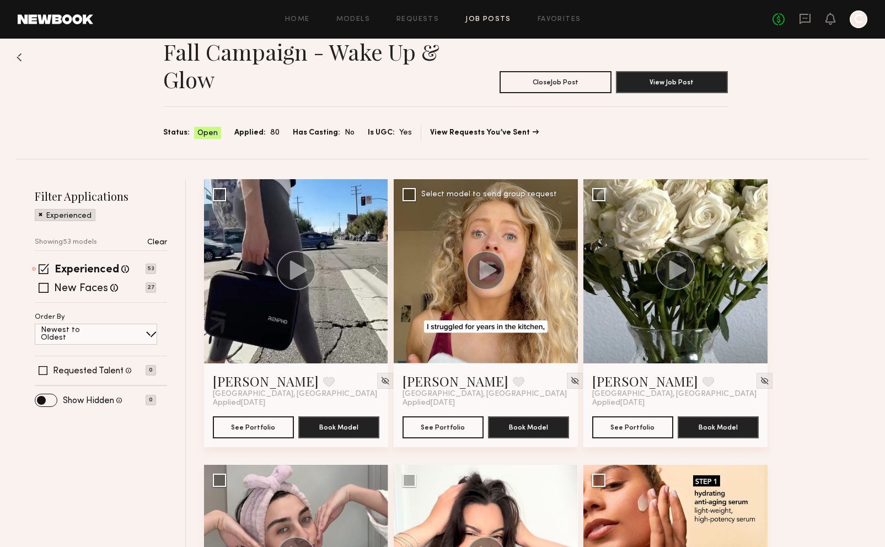
scroll to position [0, 0]
